Goal: Task Accomplishment & Management: Manage account settings

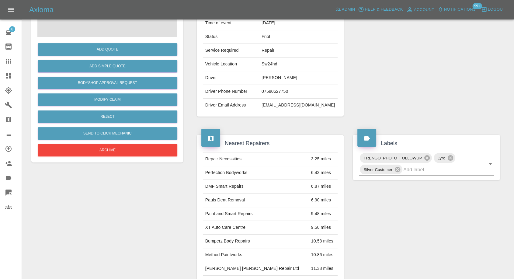
scroll to position [97, 0]
click at [2, 59] on link "Claims" at bounding box center [11, 61] width 22 height 15
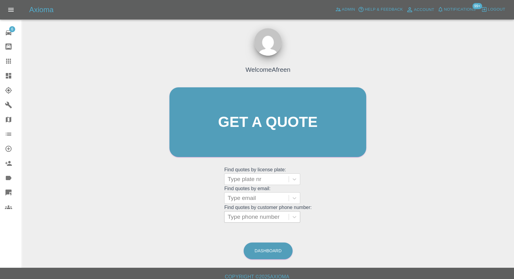
click at [248, 220] on div at bounding box center [256, 217] width 58 height 9
paste input "7976222555"
type input "7976222555"
click at [247, 193] on div "Type email" at bounding box center [256, 197] width 64 height 11
paste input "[PERSON_NAME][EMAIL_ADDRESS][DOMAIN_NAME]"
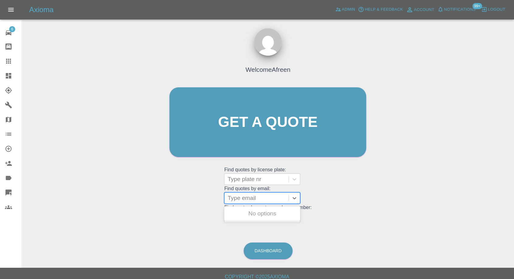
type input "[PERSON_NAME][EMAIL_ADDRESS][DOMAIN_NAME]"
click at [251, 218] on div "LJ25 SGM, Archived" at bounding box center [262, 213] width 76 height 12
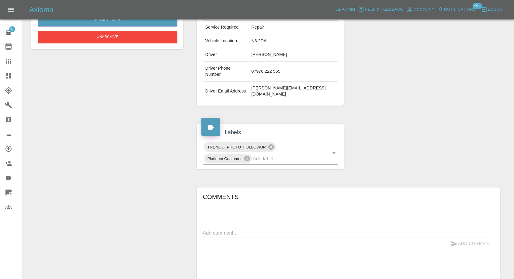
scroll to position [67, 0]
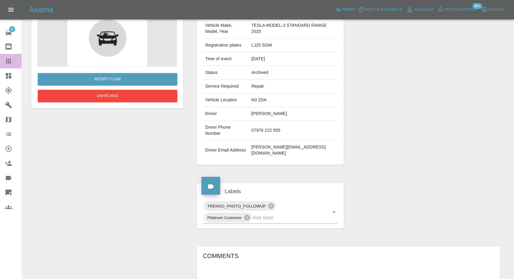
click at [10, 58] on icon at bounding box center [8, 60] width 7 height 7
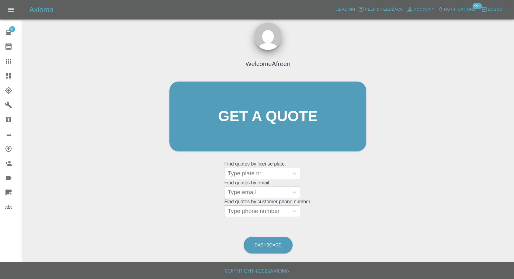
scroll to position [5, 0]
click at [251, 210] on div at bounding box center [256, 211] width 58 height 9
paste input "07885898017"
type input "07885898017"
click at [248, 194] on div at bounding box center [256, 192] width 58 height 9
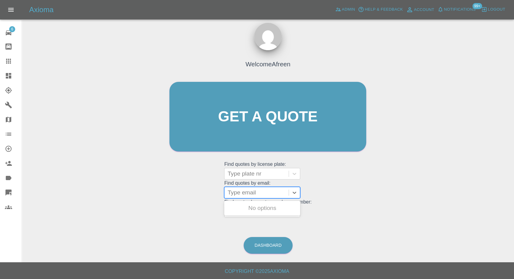
paste input "[EMAIL_ADDRESS][DOMAIN_NAME]"
type input "[EMAIL_ADDRESS][DOMAIN_NAME]"
drag, startPoint x: 250, startPoint y: 208, endPoint x: 274, endPoint y: 212, distance: 24.3
click at [250, 208] on div "HV22FNW, Fnol" at bounding box center [262, 208] width 76 height 12
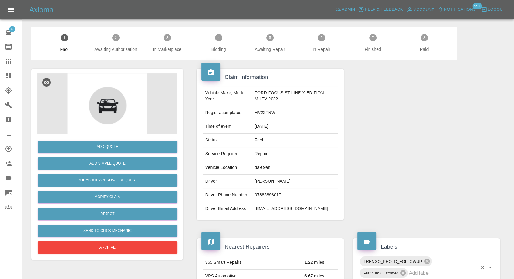
click at [413, 276] on input "text" at bounding box center [443, 272] width 68 height 9
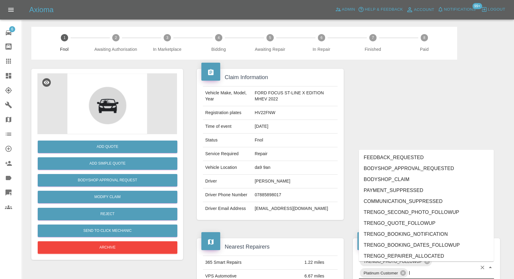
scroll to position [2, 0]
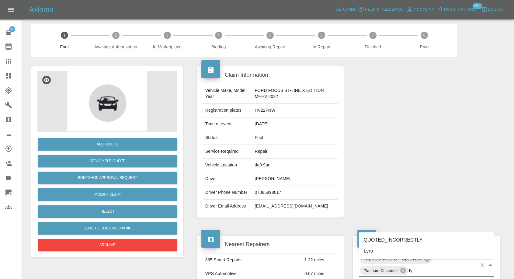
type input "lyr"
click at [382, 246] on li "Lyro" at bounding box center [426, 250] width 135 height 11
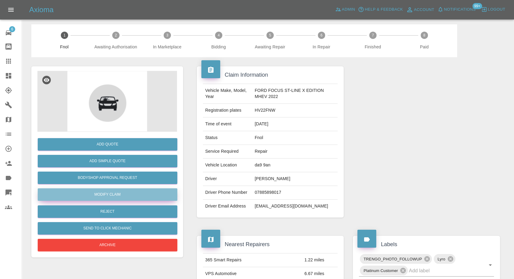
click at [97, 190] on link "Modify Claim" at bounding box center [108, 194] width 140 height 12
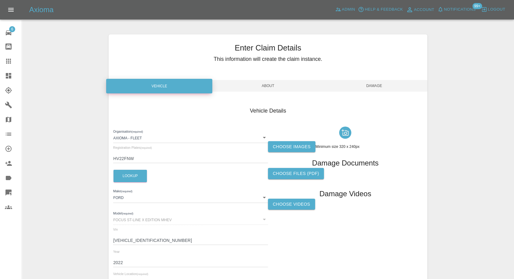
click at [292, 150] on label "Choose images" at bounding box center [291, 146] width 47 height 11
click at [0, 0] on input "Choose images" at bounding box center [0, 0] width 0 height 0
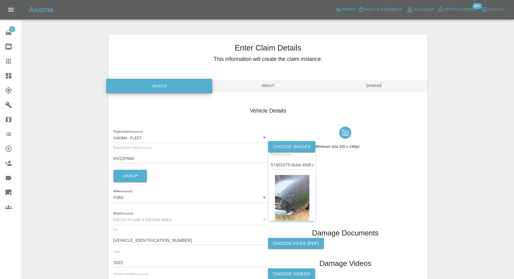
drag, startPoint x: 381, startPoint y: 86, endPoint x: 379, endPoint y: 94, distance: 8.0
click at [381, 86] on span "Damage" at bounding box center [374, 86] width 106 height 12
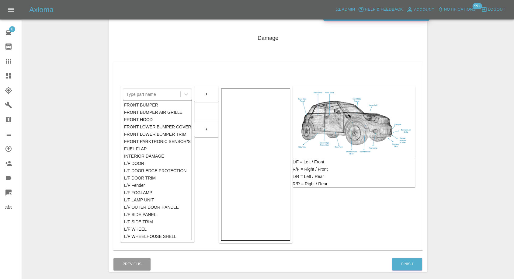
scroll to position [97, 0]
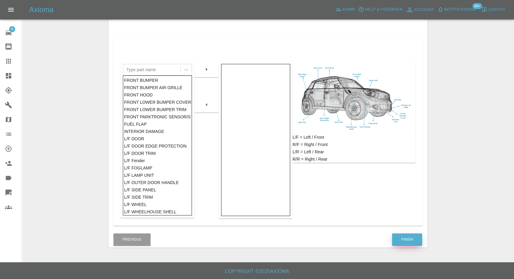
click at [406, 233] on button "Finish" at bounding box center [407, 239] width 30 height 12
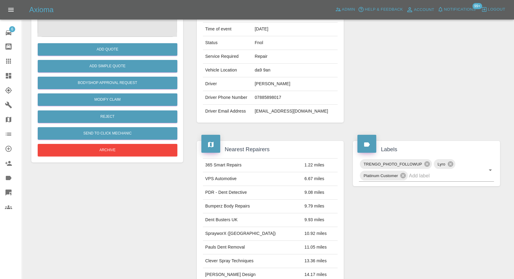
click at [8, 56] on link "Claims" at bounding box center [11, 61] width 22 height 15
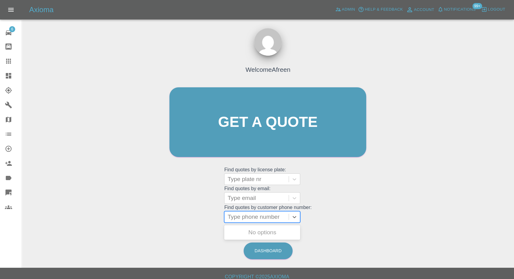
click at [243, 212] on div "Type phone number" at bounding box center [256, 216] width 64 height 11
paste input "07960424647"
type input "07960424647"
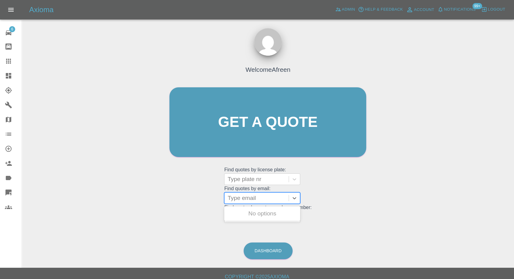
click at [265, 198] on div at bounding box center [256, 198] width 58 height 9
paste input "[EMAIL_ADDRESS][DOMAIN_NAME]"
type input "[EMAIL_ADDRESS][DOMAIN_NAME]"
click at [280, 216] on div "YN09NAE, Fnol" at bounding box center [262, 213] width 76 height 12
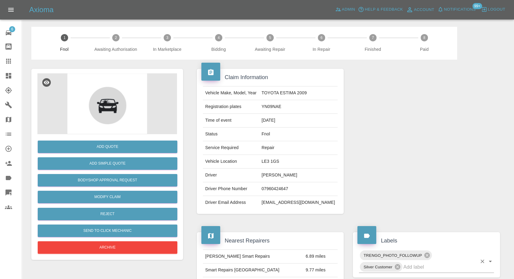
click at [414, 266] on input "text" at bounding box center [440, 266] width 74 height 9
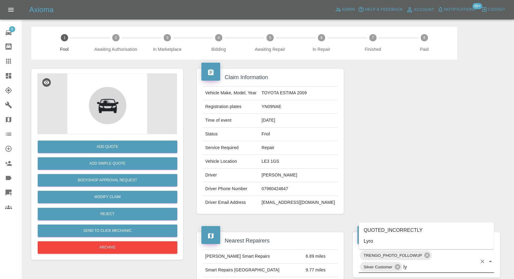
type input "lyr"
click at [384, 241] on li "Lyro" at bounding box center [426, 241] width 135 height 11
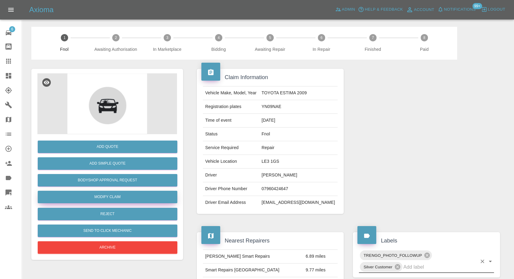
click at [116, 198] on link "Modify Claim" at bounding box center [108, 197] width 140 height 12
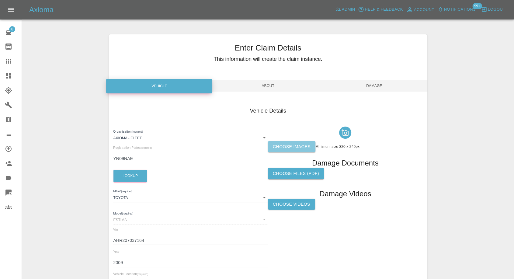
click at [283, 147] on label "Choose images" at bounding box center [291, 146] width 47 height 11
click at [0, 0] on input "Choose images" at bounding box center [0, 0] width 0 height 0
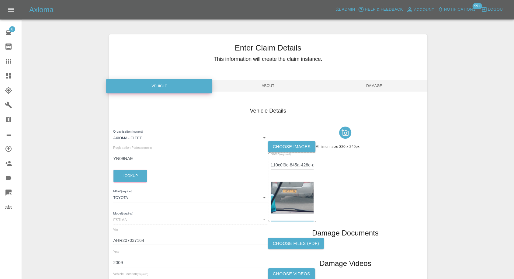
click at [302, 152] on div "Name (required) 110c0f9c-845a-428e-a843-70eff37b3663.jpeg" at bounding box center [292, 160] width 43 height 17
click at [289, 147] on label "Choose images" at bounding box center [291, 146] width 47 height 11
click at [0, 0] on input "Choose images" at bounding box center [0, 0] width 0 height 0
click at [289, 140] on div at bounding box center [345, 132] width 155 height 17
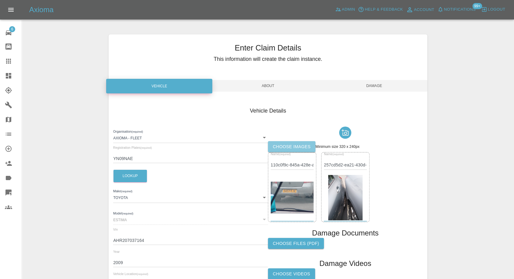
click at [281, 144] on label "Choose images" at bounding box center [291, 146] width 47 height 11
click at [0, 0] on input "Choose images" at bounding box center [0, 0] width 0 height 0
click at [285, 145] on label "Choose images" at bounding box center [291, 146] width 47 height 11
click at [0, 0] on input "Choose images" at bounding box center [0, 0] width 0 height 0
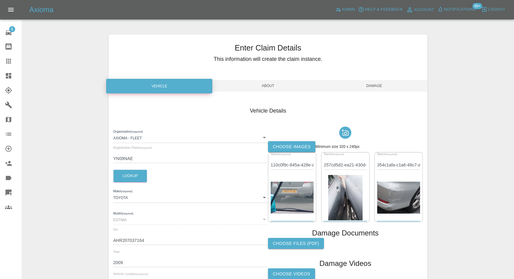
click at [287, 140] on div at bounding box center [345, 132] width 155 height 17
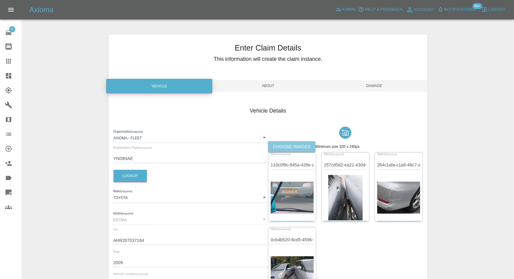
click at [286, 142] on label "Choose images" at bounding box center [291, 146] width 47 height 11
click at [0, 0] on input "Choose images" at bounding box center [0, 0] width 0 height 0
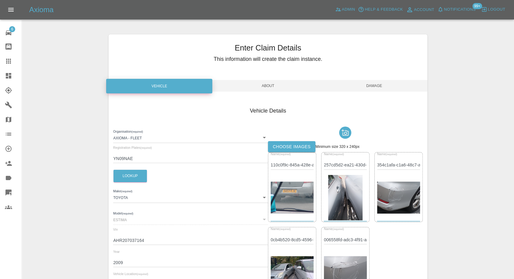
click at [371, 85] on span "Damage" at bounding box center [374, 86] width 106 height 12
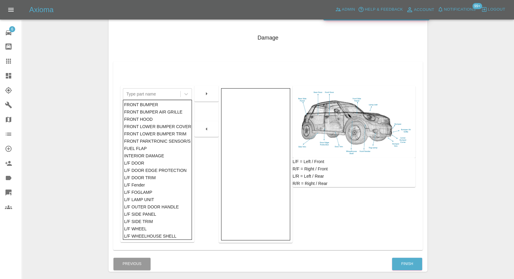
scroll to position [97, 0]
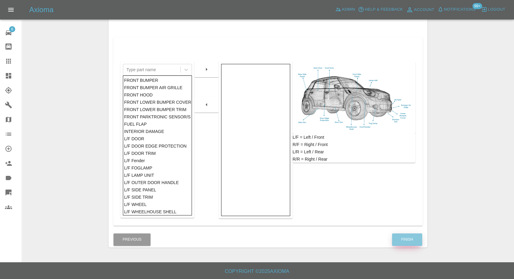
click at [403, 237] on button "Finish" at bounding box center [407, 239] width 30 height 12
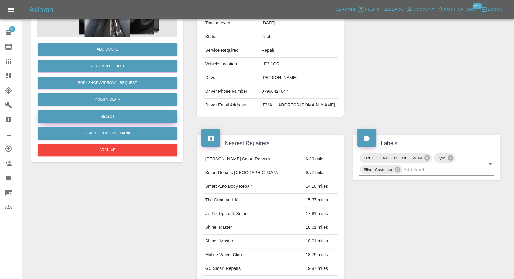
drag, startPoint x: 8, startPoint y: 61, endPoint x: 90, endPoint y: 110, distance: 96.1
click at [8, 61] on icon at bounding box center [8, 60] width 7 height 7
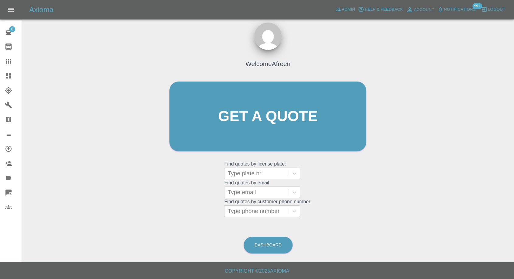
scroll to position [5, 0]
click at [250, 212] on div at bounding box center [256, 211] width 58 height 9
paste input "7368155212"
type input "7368155212"
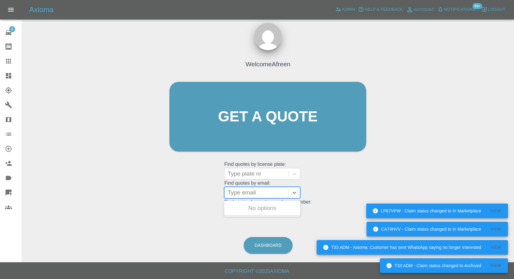
click at [242, 188] on div at bounding box center [256, 192] width 58 height 9
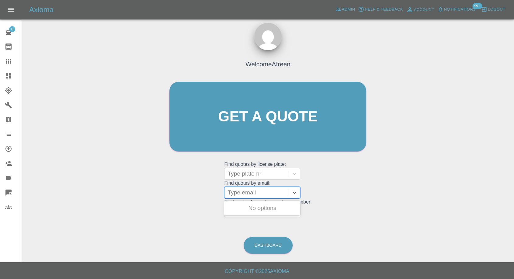
paste input "[EMAIL_ADDRESS][DOMAIN_NAME]"
type input "[EMAIL_ADDRESS][DOMAIN_NAME]"
click at [275, 209] on div "2012, Fnol" at bounding box center [262, 208] width 76 height 12
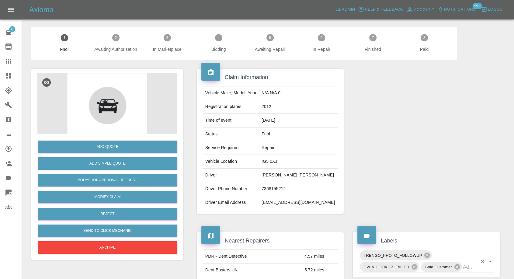
click at [469, 266] on input "text" at bounding box center [470, 266] width 14 height 9
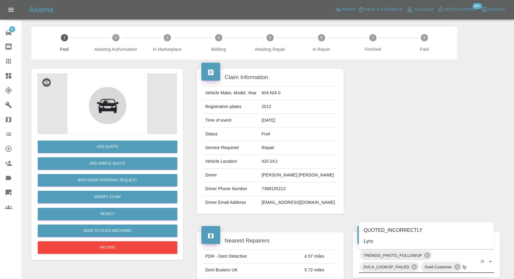
type input "lyr"
click at [370, 235] on ul "Lyro" at bounding box center [426, 241] width 135 height 16
click at [367, 241] on li "Lyro" at bounding box center [426, 241] width 135 height 11
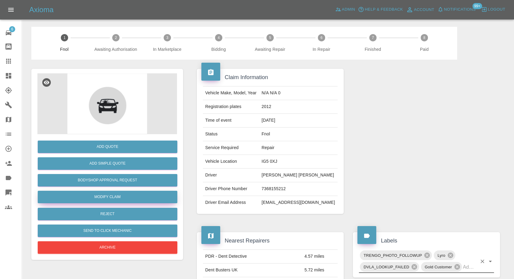
click at [102, 195] on link "Modify Claim" at bounding box center [108, 197] width 140 height 12
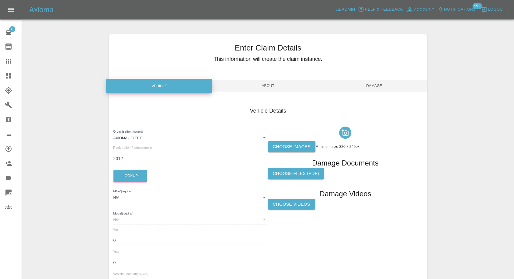
click at [289, 148] on label "Choose images" at bounding box center [291, 146] width 47 height 11
click at [0, 0] on input "Choose images" at bounding box center [0, 0] width 0 height 0
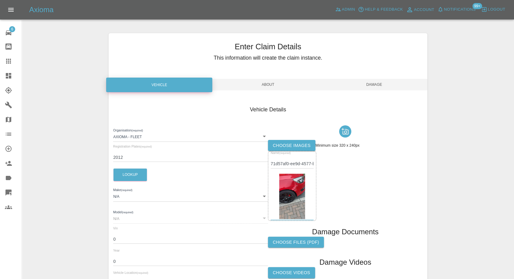
click at [379, 86] on span "Damage" at bounding box center [374, 85] width 106 height 12
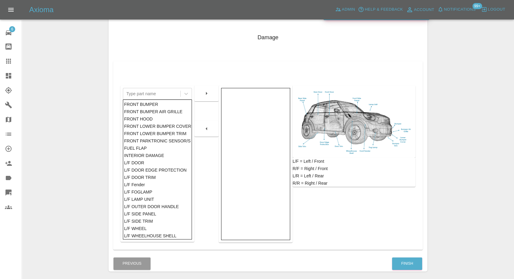
scroll to position [97, 0]
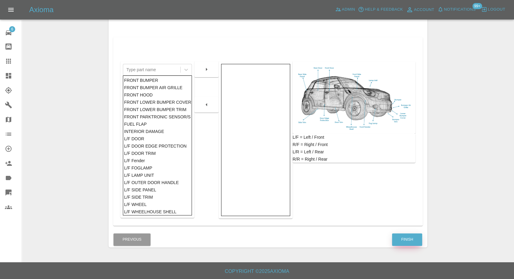
click at [409, 239] on button "Finish" at bounding box center [407, 239] width 30 height 12
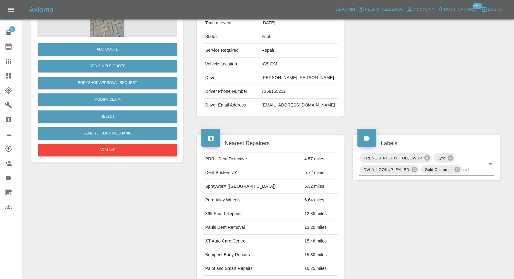
drag, startPoint x: 10, startPoint y: 62, endPoint x: 139, endPoint y: 178, distance: 173.7
click at [10, 62] on icon at bounding box center [8, 60] width 7 height 7
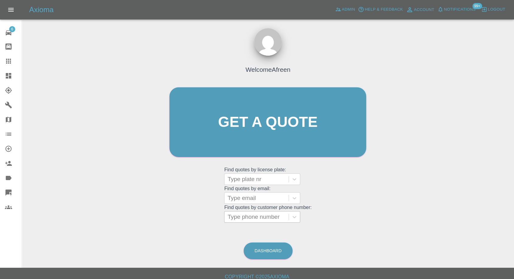
click at [243, 220] on div at bounding box center [256, 217] width 58 height 9
paste input "07772511082"
type input "07772511082"
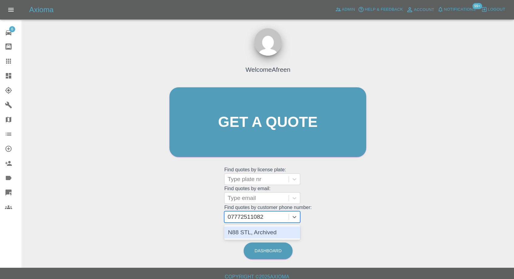
click at [266, 230] on div "N88 STL, Archived" at bounding box center [262, 232] width 76 height 12
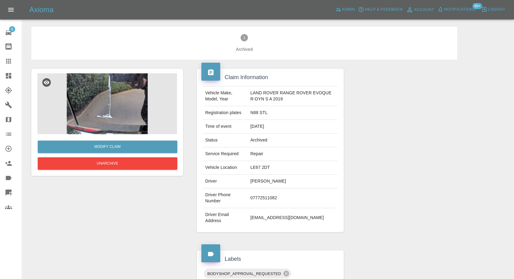
drag, startPoint x: 12, startPoint y: 61, endPoint x: 42, endPoint y: 74, distance: 32.5
click at [12, 61] on div at bounding box center [13, 60] width 17 height 7
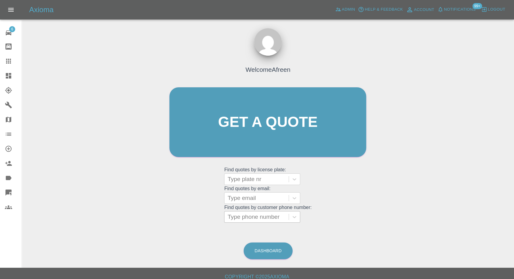
click at [266, 218] on div at bounding box center [256, 217] width 58 height 9
paste input "07592897610"
type input "07592897610"
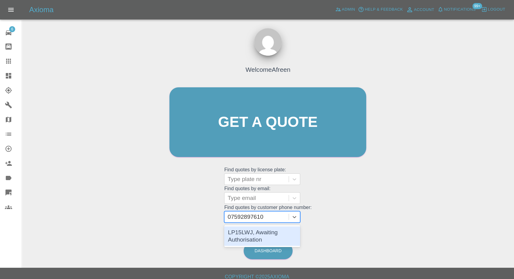
click at [257, 232] on div "LP15LWJ, Awaiting Authorisation" at bounding box center [262, 235] width 76 height 19
